Goal: Task Accomplishment & Management: Use online tool/utility

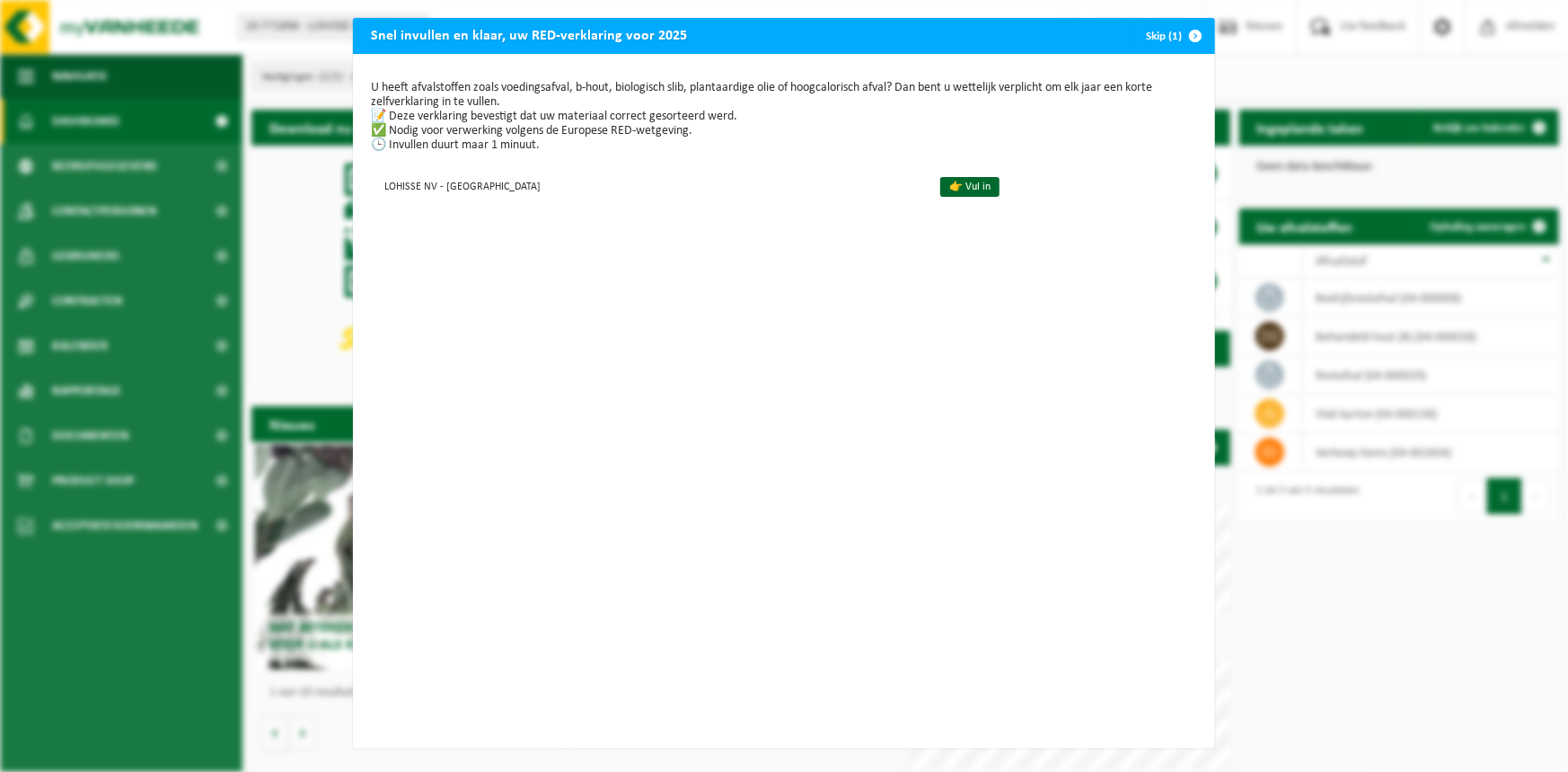
scroll to position [9, 0]
click at [940, 177] on link "👉 Vul in" at bounding box center [969, 187] width 59 height 20
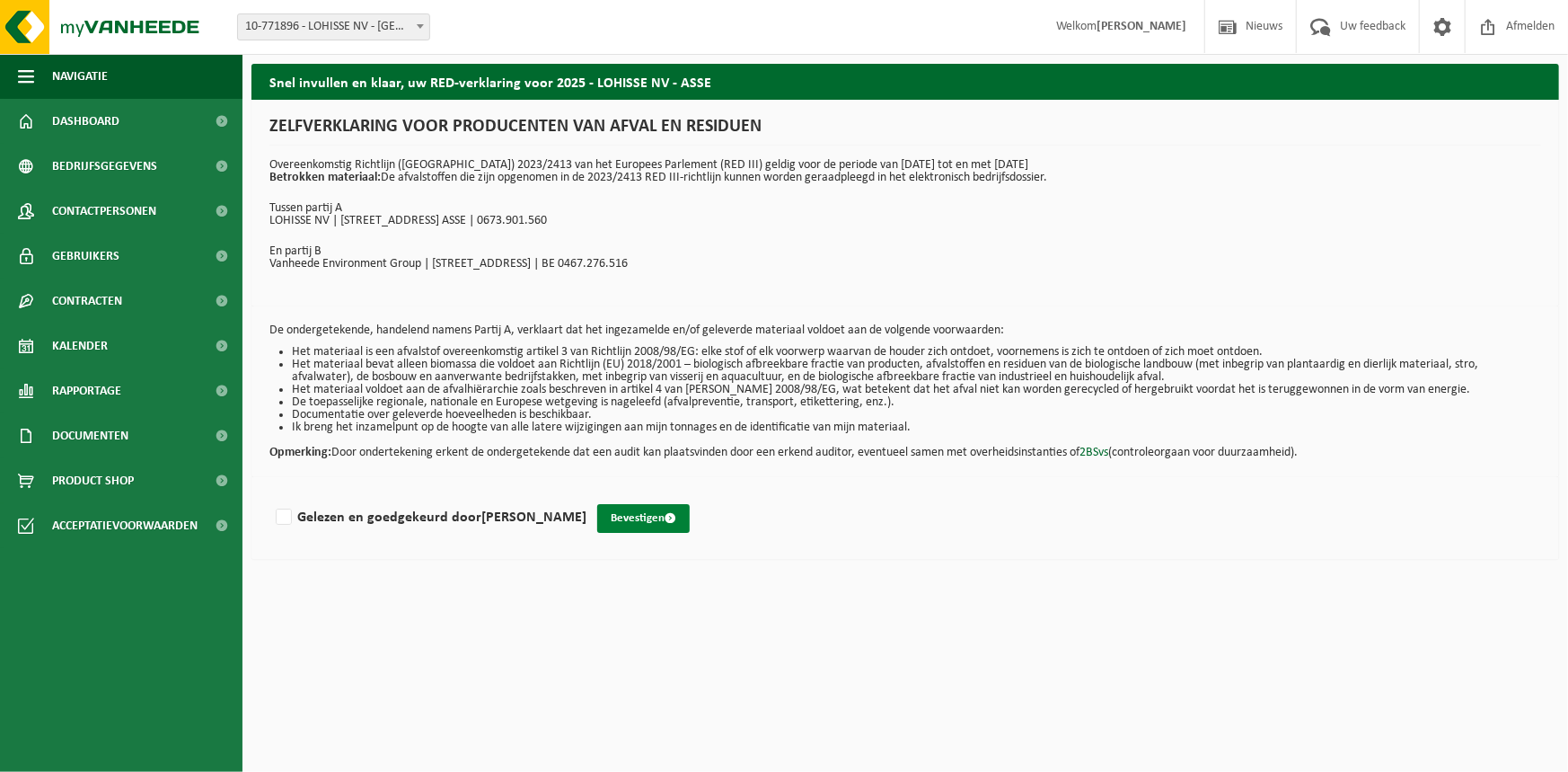
click at [605, 516] on button "Bevestigen" at bounding box center [643, 518] width 92 height 29
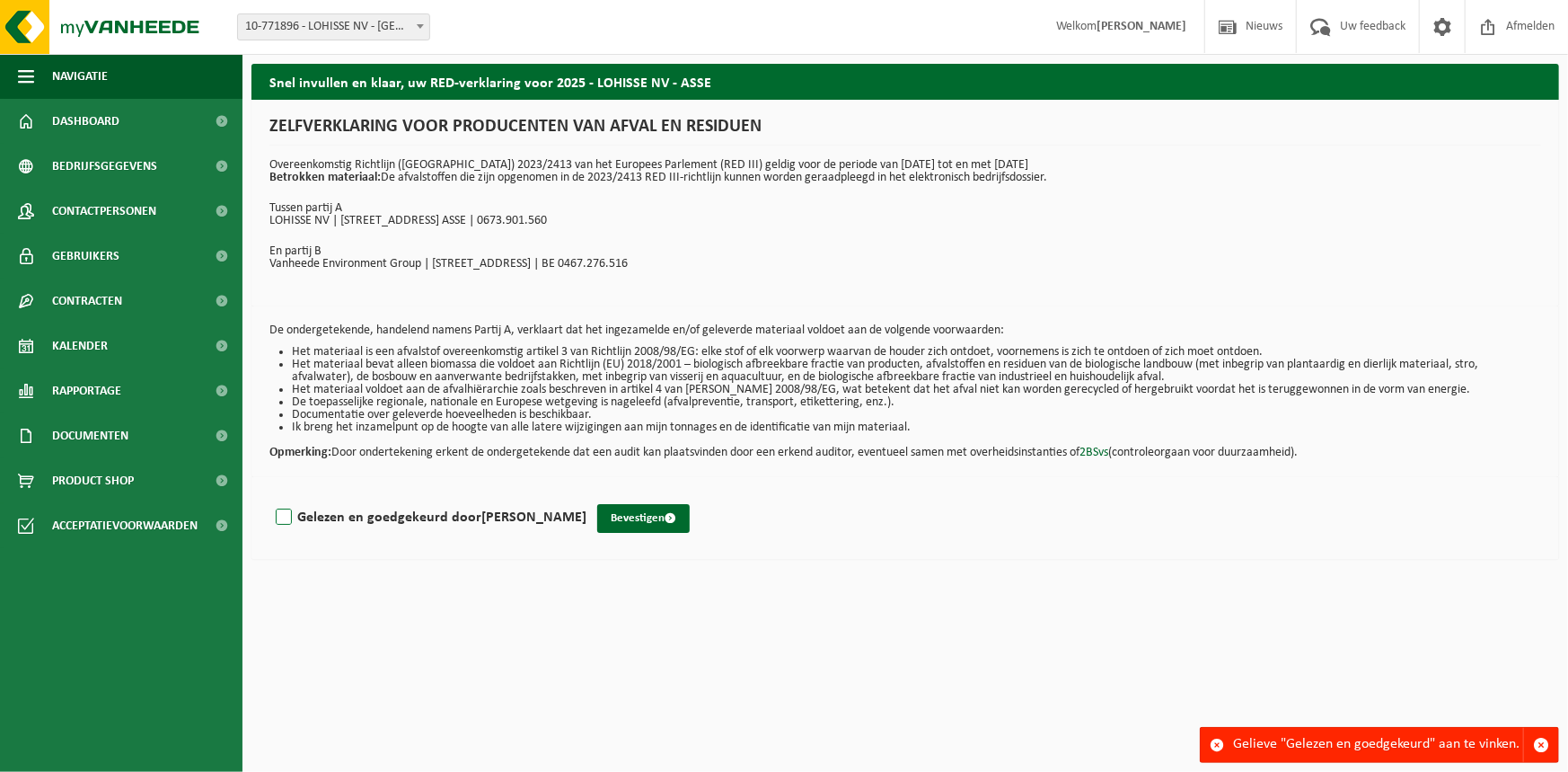
click at [286, 506] on label "Gelezen en goedgekeurd door JOHAN UREEL" at bounding box center [428, 517] width 314 height 27
click at [587, 495] on input "Gelezen en goedgekeurd door JOHAN UREEL" at bounding box center [587, 494] width 1 height 1
checkbox input "true"
click at [617, 510] on button "Bevestigen" at bounding box center [643, 518] width 92 height 29
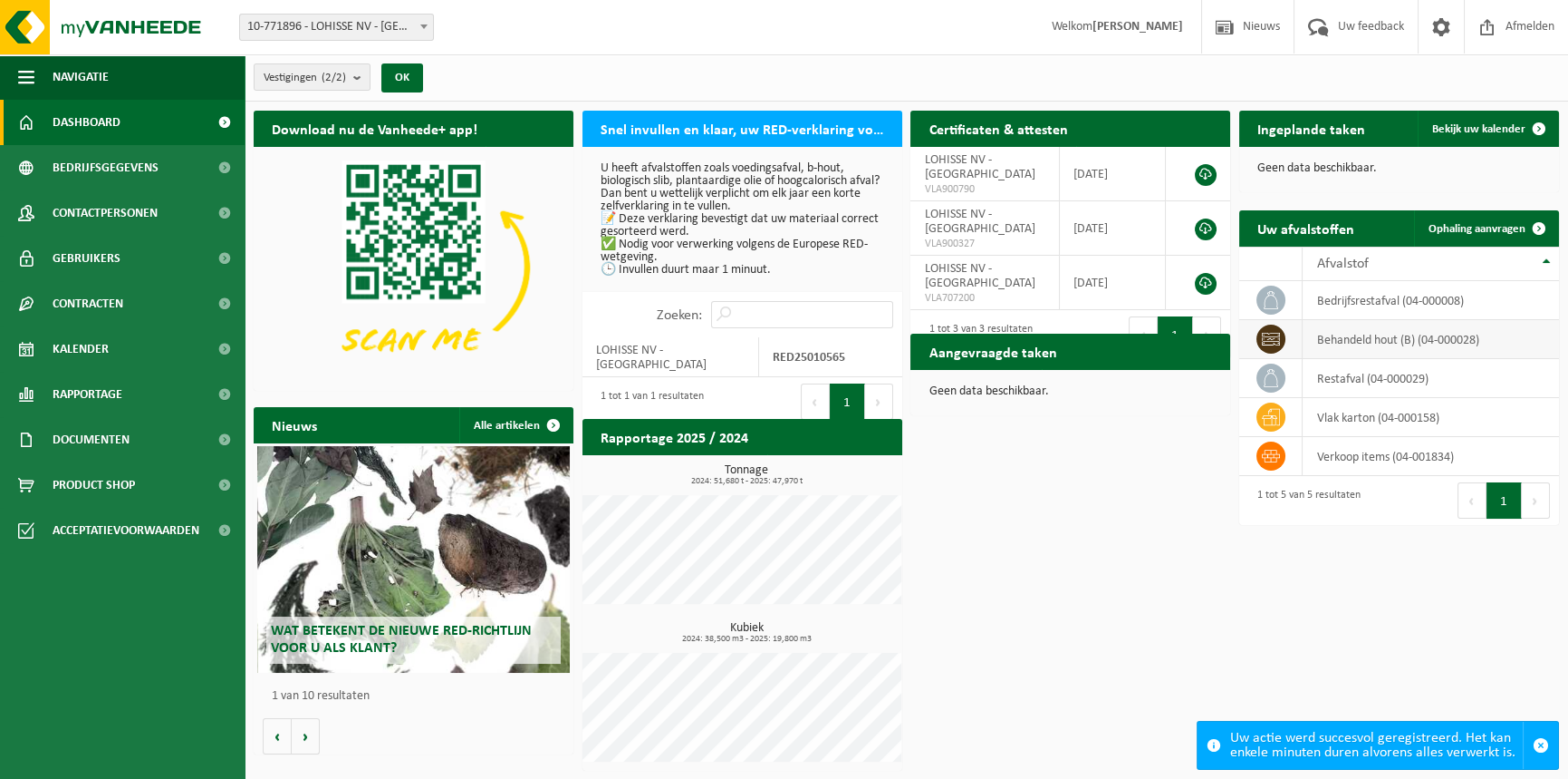
click at [1323, 347] on td "behandeld hout (B) (04-000028)" at bounding box center [1431, 339] width 257 height 39
click at [1467, 225] on span "Ophaling aanvragen" at bounding box center [1478, 229] width 97 height 12
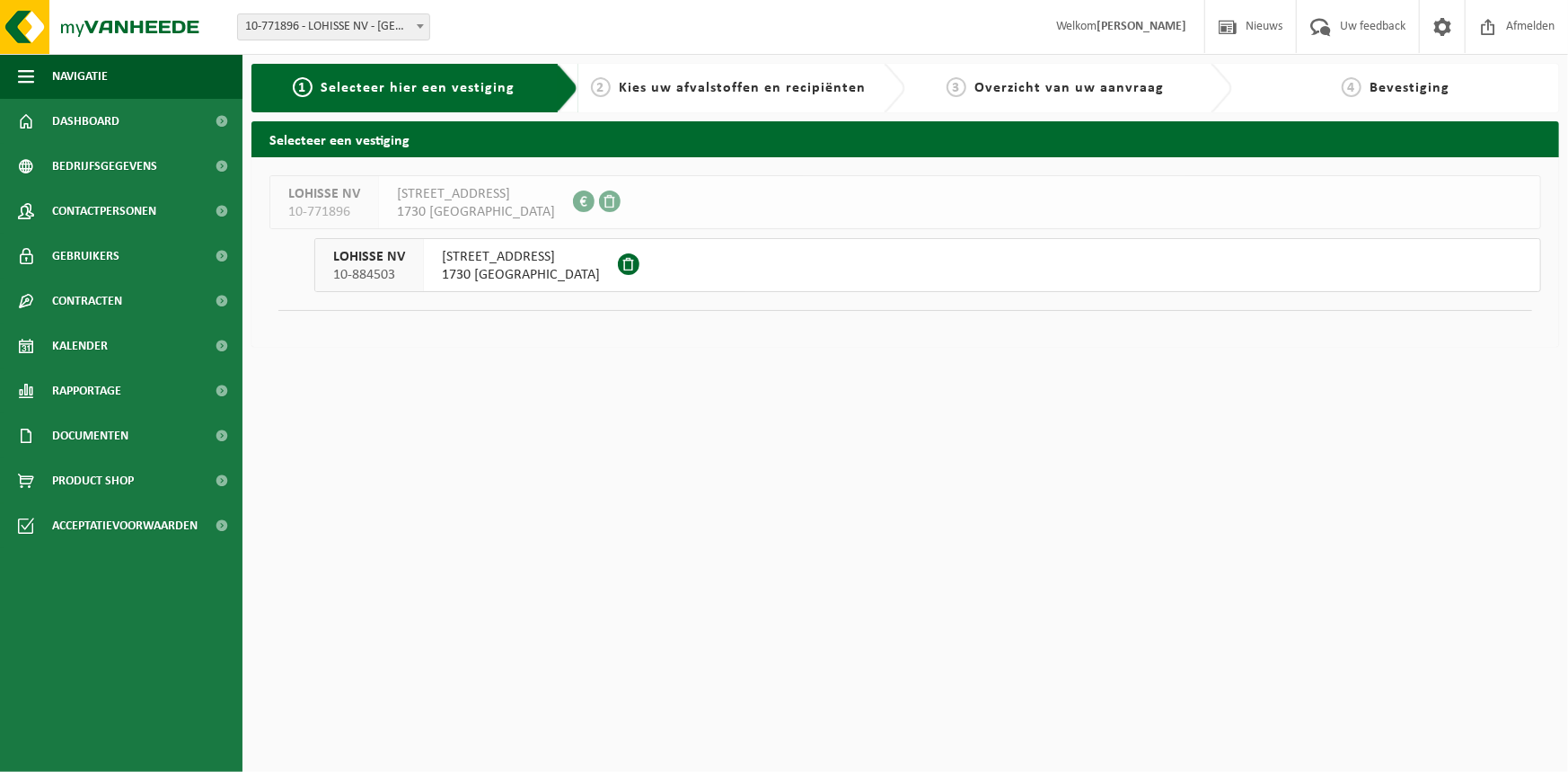
click at [600, 266] on span "1730 ASSE" at bounding box center [521, 275] width 159 height 18
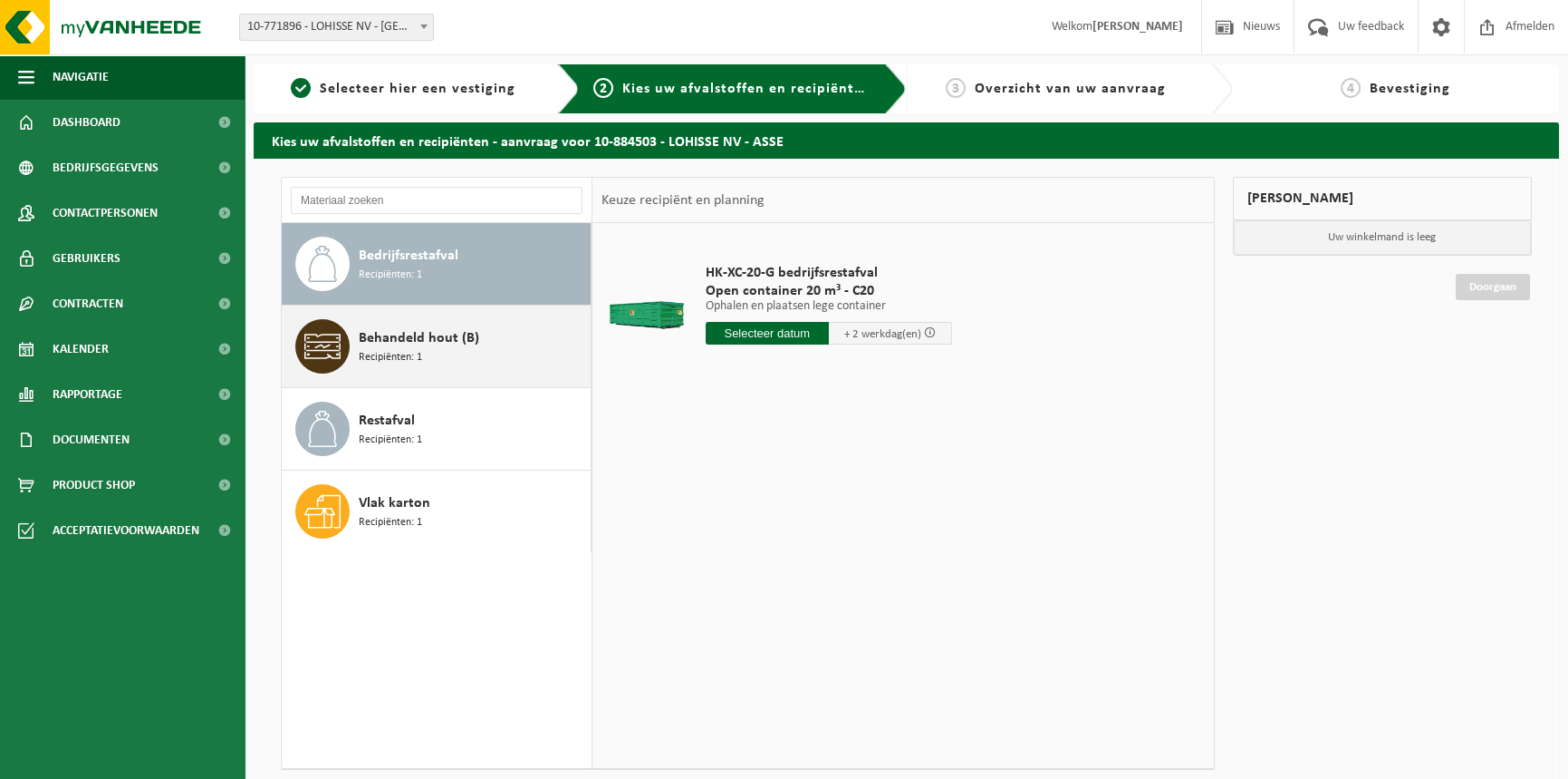
click at [400, 338] on span "Behandeld hout (B)" at bounding box center [419, 338] width 121 height 22
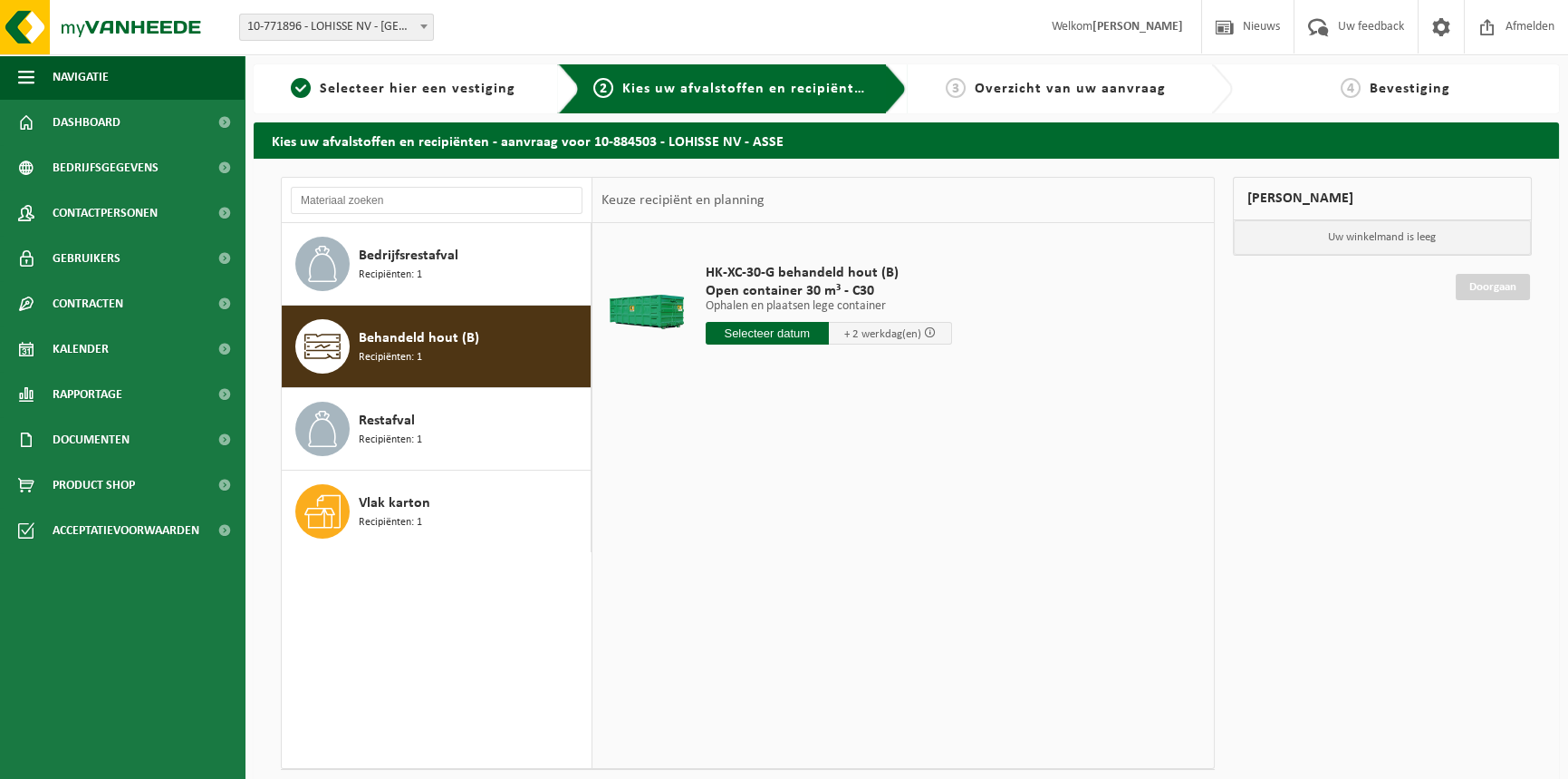
click at [752, 328] on input "text" at bounding box center [767, 333] width 123 height 23
click at [718, 547] on div "29" at bounding box center [722, 552] width 32 height 29
type input "Van 2025-09-29"
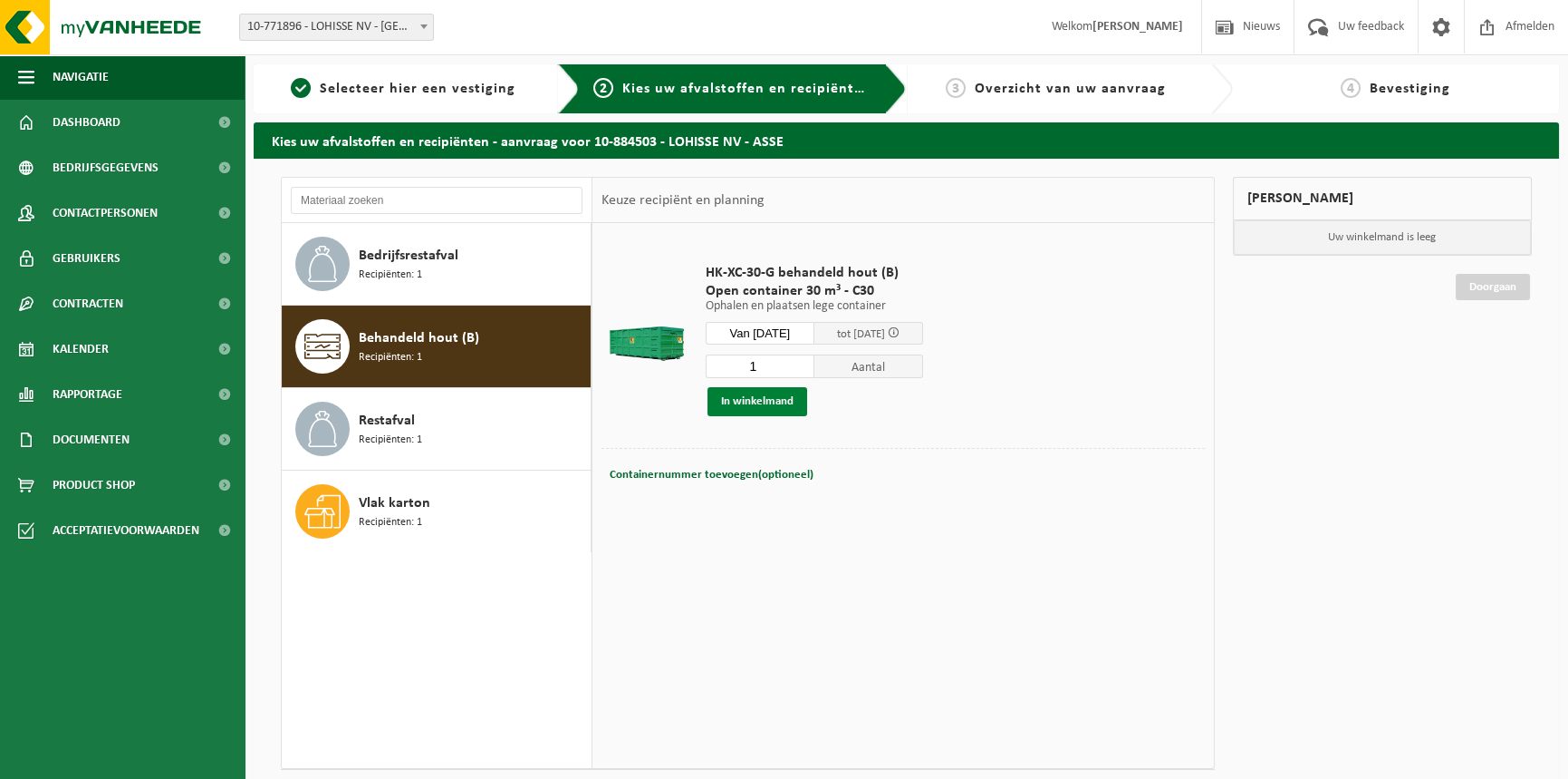
click at [718, 395] on button "In winkelmand" at bounding box center [757, 401] width 100 height 29
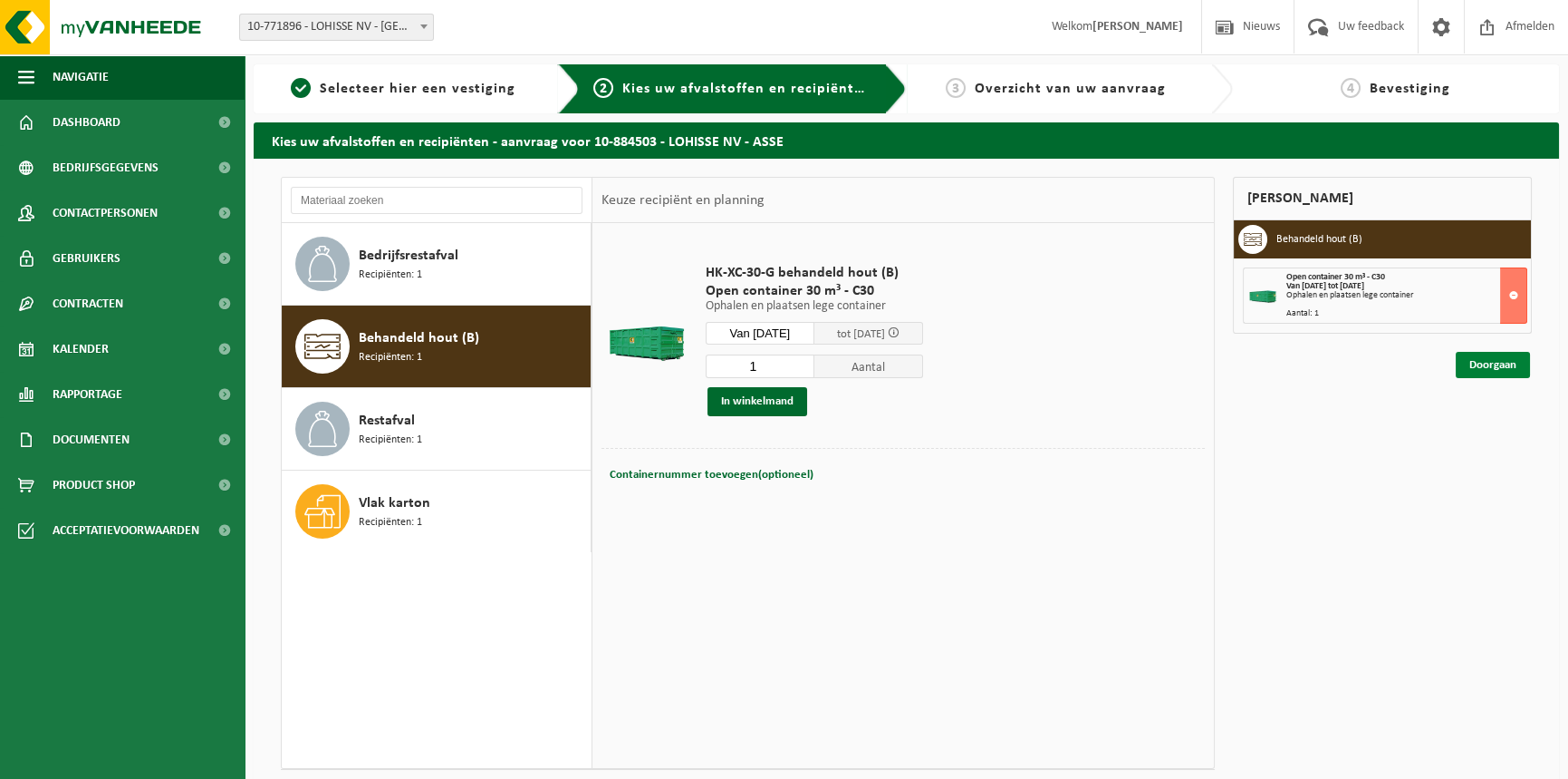
click at [1475, 356] on link "Doorgaan" at bounding box center [1493, 365] width 74 height 27
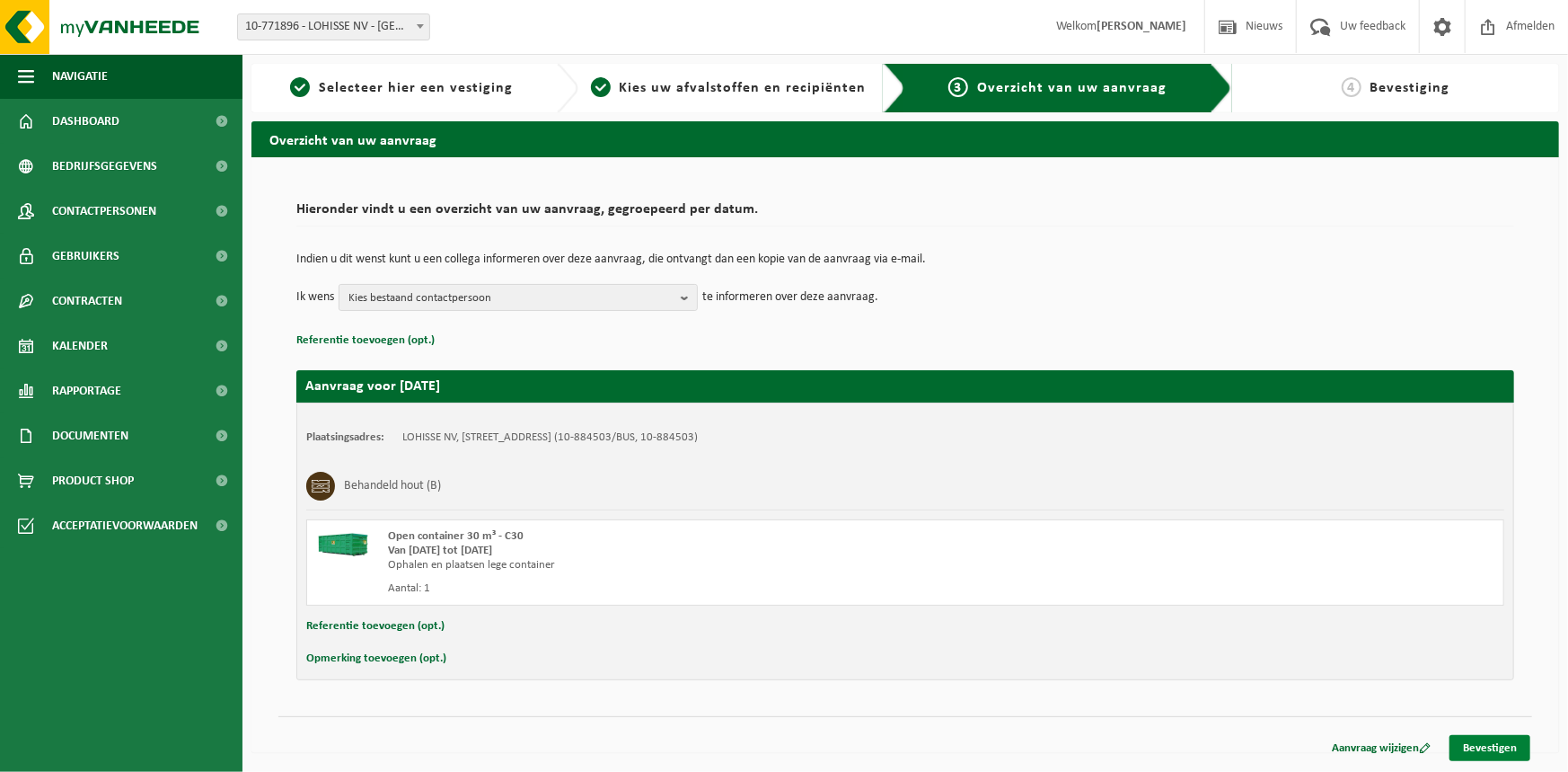
click at [1510, 741] on link "Bevestigen" at bounding box center [1489, 748] width 81 height 26
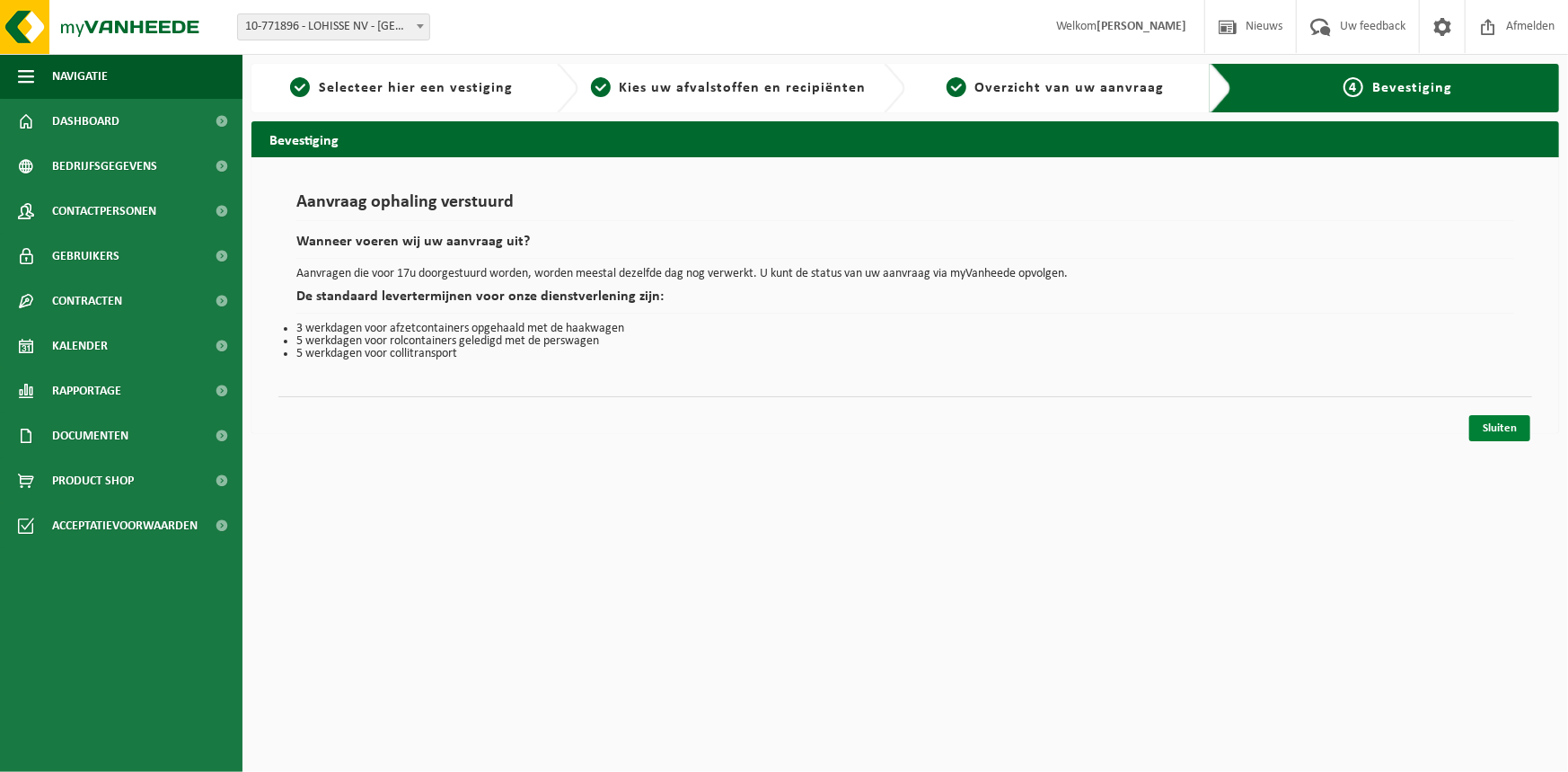
click at [1485, 416] on link "Sluiten" at bounding box center [1499, 428] width 61 height 26
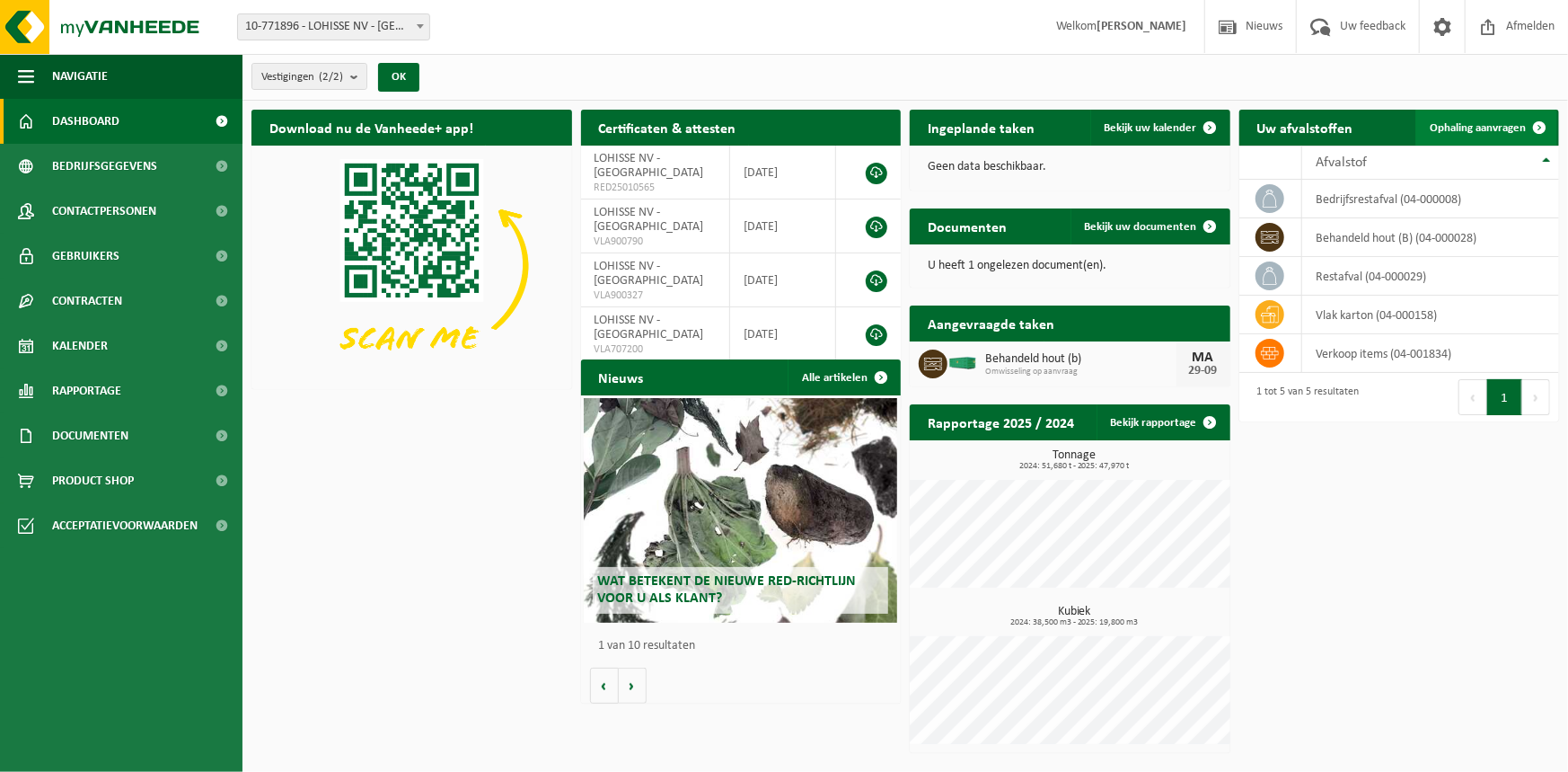
click at [1478, 127] on span "Ophaling aanvragen" at bounding box center [1478, 128] width 96 height 12
click at [1128, 134] on span "Bekijk uw kalender" at bounding box center [1151, 128] width 92 height 12
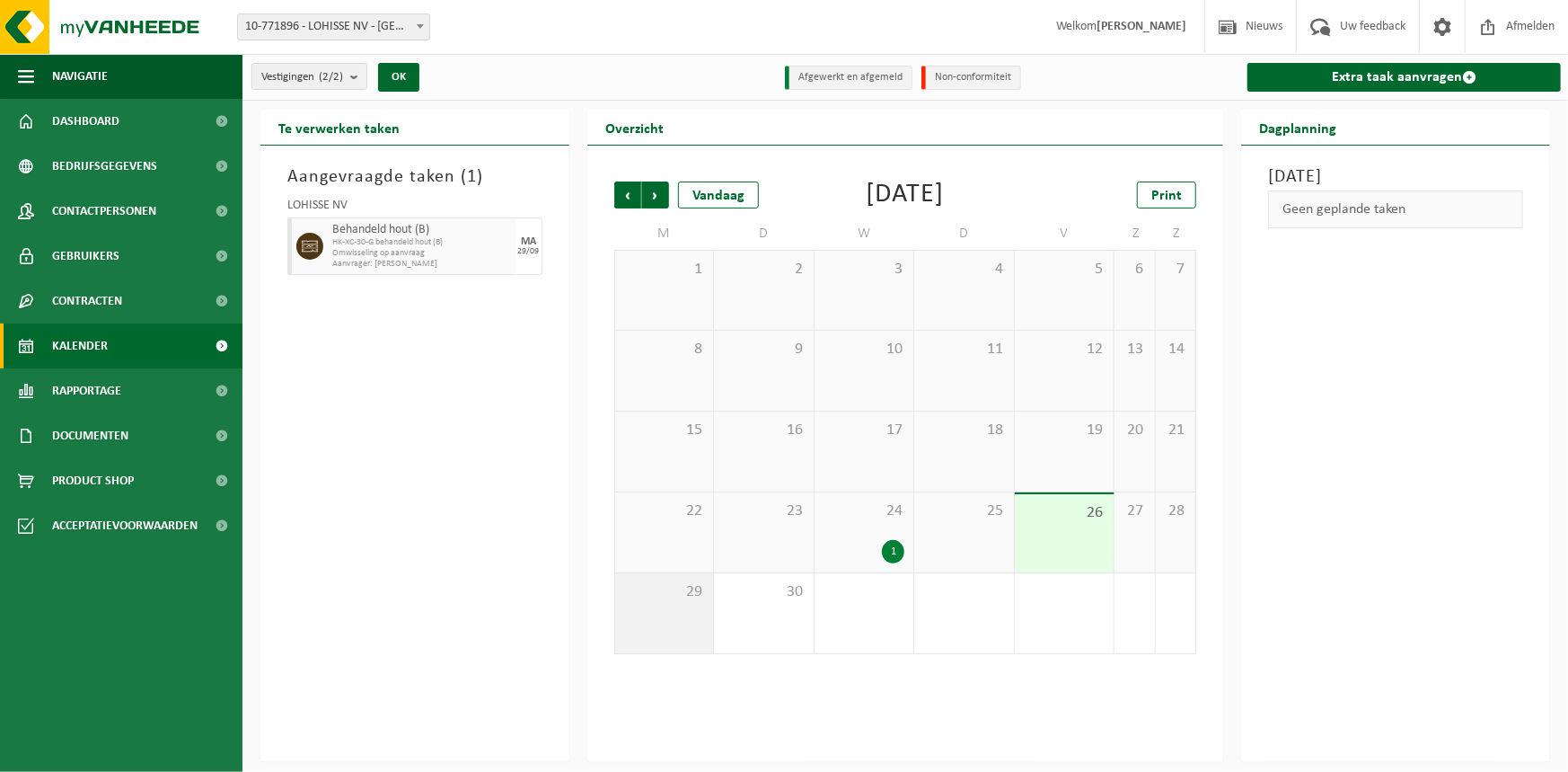
click at [695, 594] on span "29" at bounding box center [664, 593] width 80 height 20
click at [450, 249] on span "Omwisseling op aanvraag" at bounding box center [421, 254] width 178 height 11
